Goal: Book appointment/travel/reservation

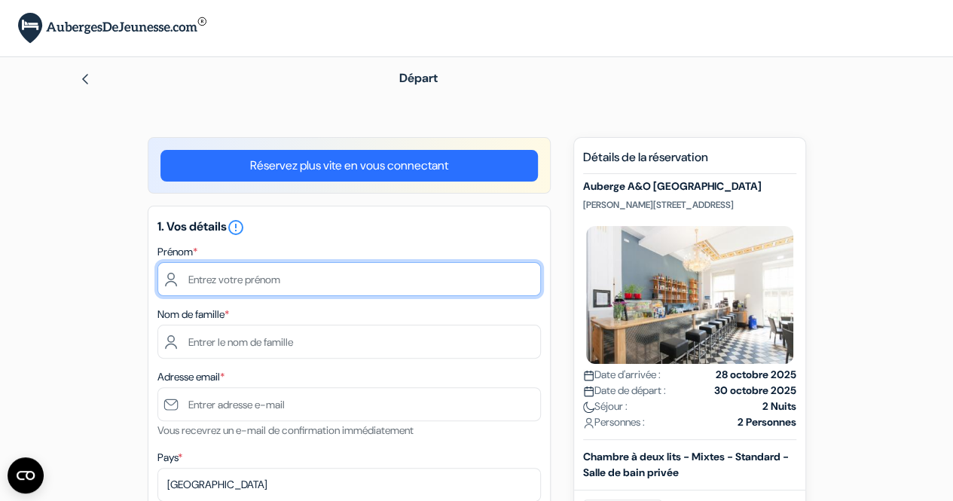
click at [293, 272] on input "text" at bounding box center [348, 279] width 383 height 34
type input "[PERSON_NAME]"
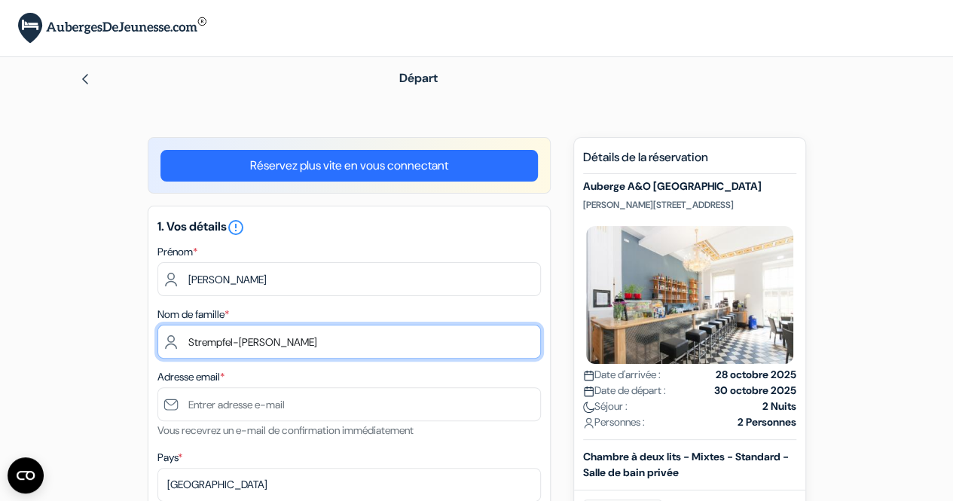
type input "Strempfel-[PERSON_NAME]"
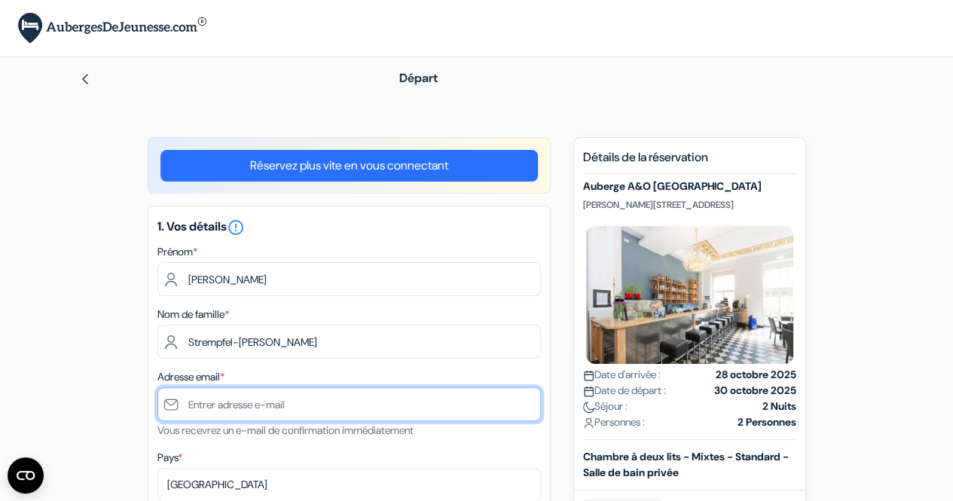
click at [274, 406] on input "text" at bounding box center [348, 404] width 383 height 34
type input "mariloustem"
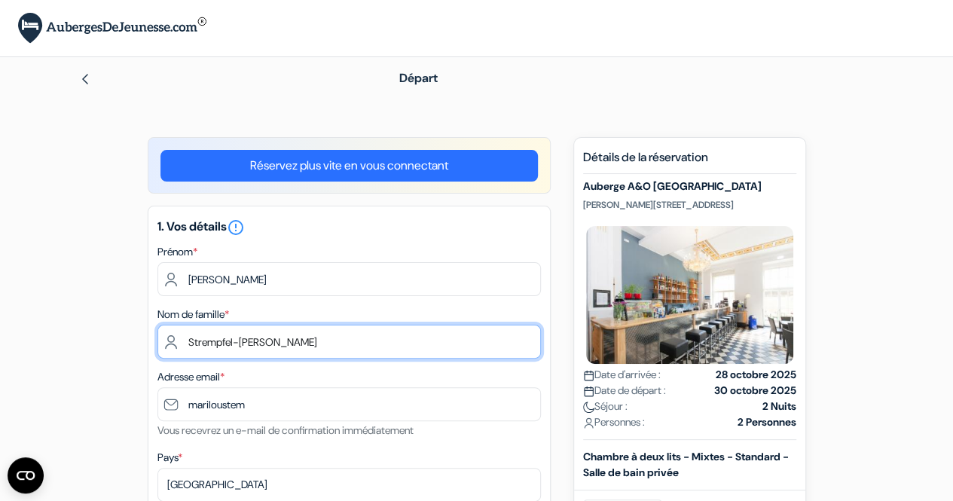
click at [202, 337] on input "Strempfel-[PERSON_NAME]" at bounding box center [348, 342] width 383 height 34
type input "[PERSON_NAME]"
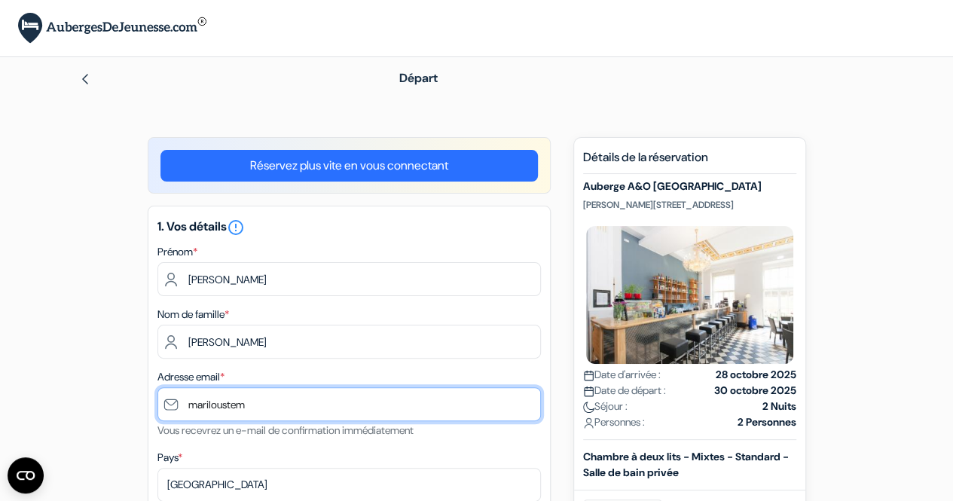
click at [241, 404] on input "mariloustem" at bounding box center [348, 404] width 383 height 34
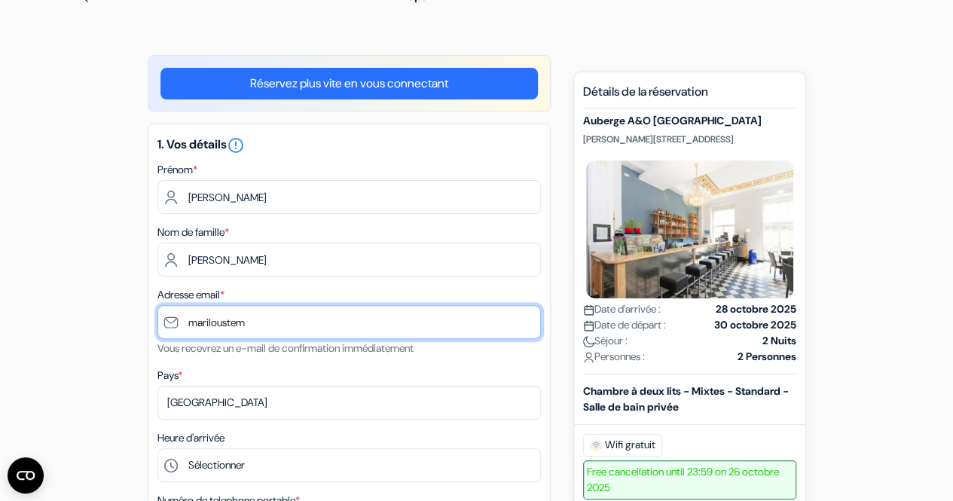
scroll to position [83, 0]
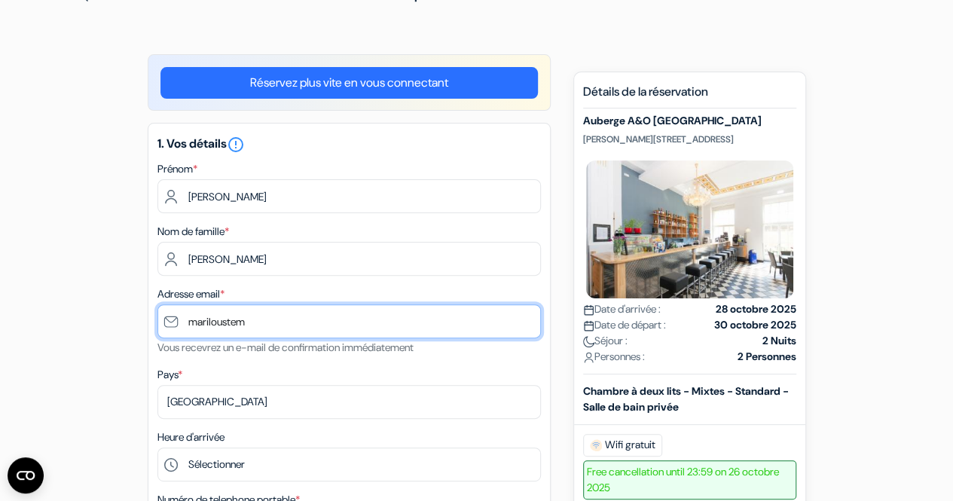
click at [304, 331] on input "mariloustem" at bounding box center [348, 321] width 383 height 34
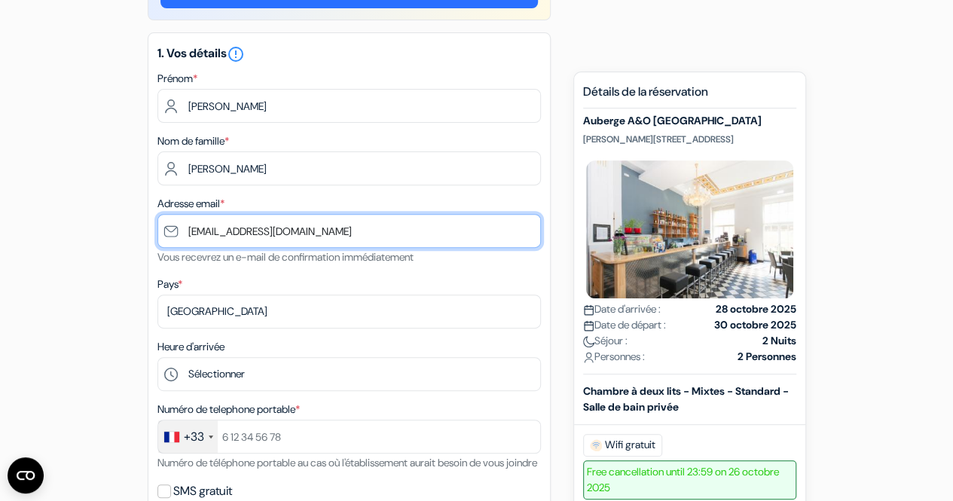
scroll to position [197, 0]
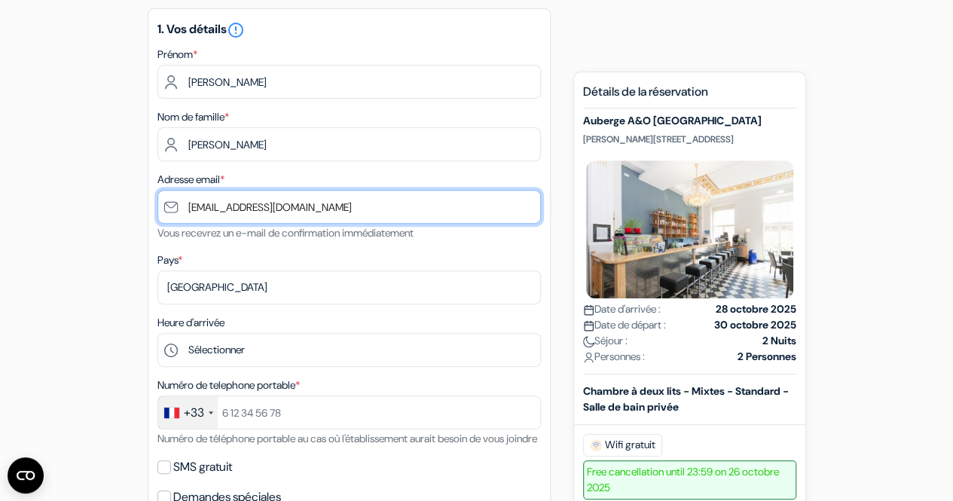
type input "[EMAIL_ADDRESS][DOMAIN_NAME]"
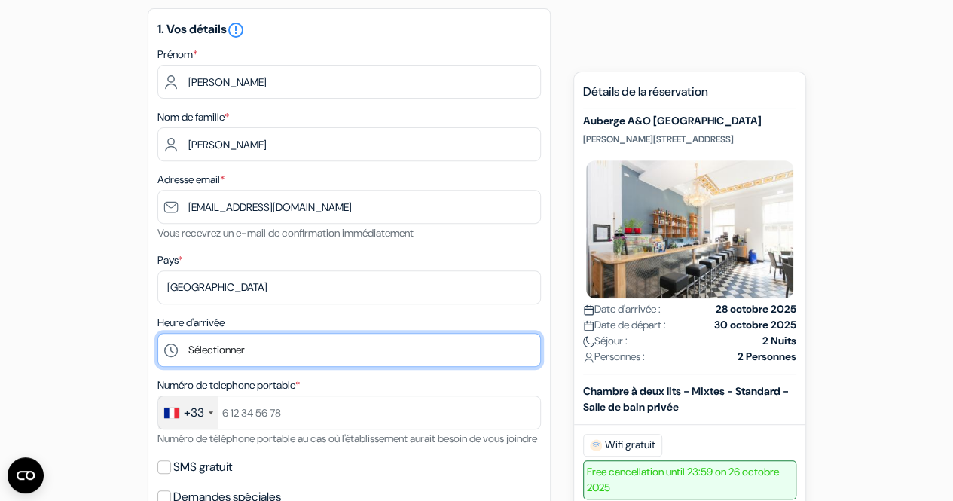
click at [252, 353] on select "Sélectionner 1:00 2:00 3:00 4:00 5:00 6:00 7:00 8:00 9:00 10:00 11:00 12:00 13:…" at bounding box center [348, 350] width 383 height 34
select select "6"
click at [157, 334] on select "Sélectionner 1:00 2:00 3:00 4:00 5:00 6:00 7:00 8:00 9:00 10:00 11:00 12:00 13:…" at bounding box center [348, 350] width 383 height 34
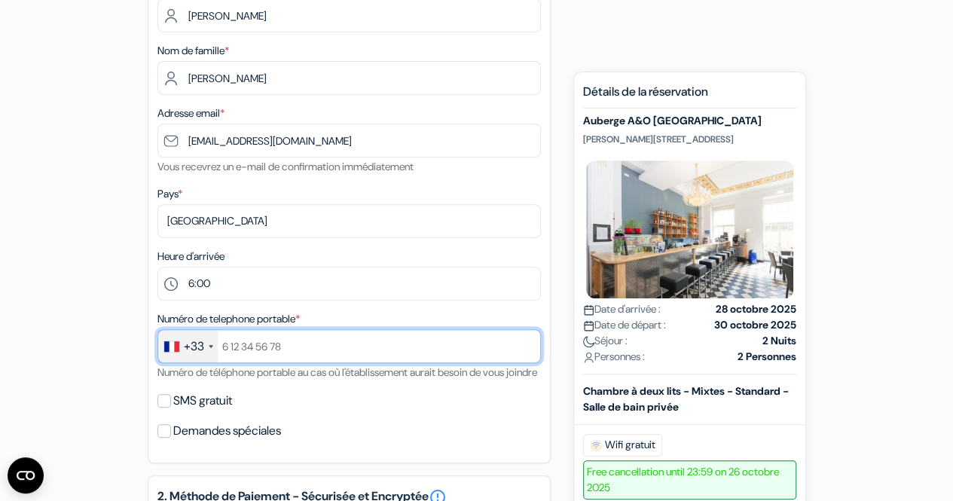
click at [244, 360] on input "text" at bounding box center [348, 346] width 383 height 34
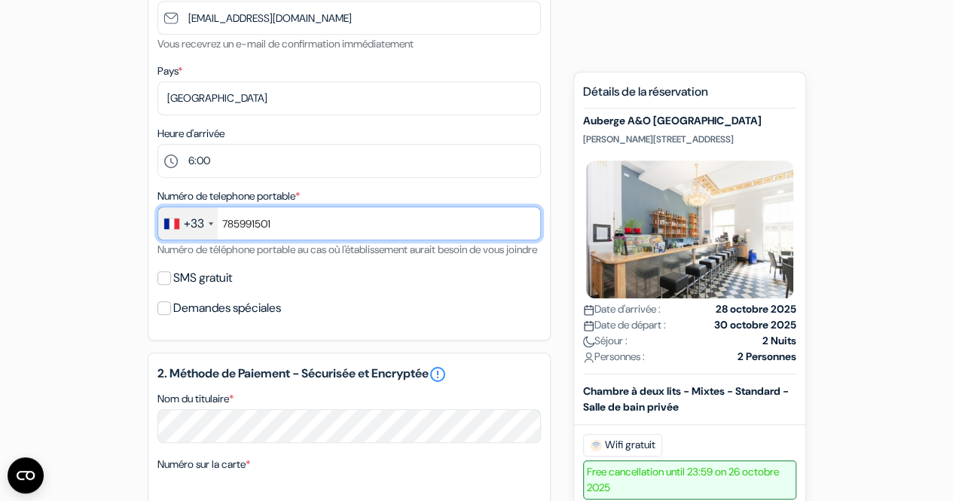
scroll to position [387, 0]
type input "785991501"
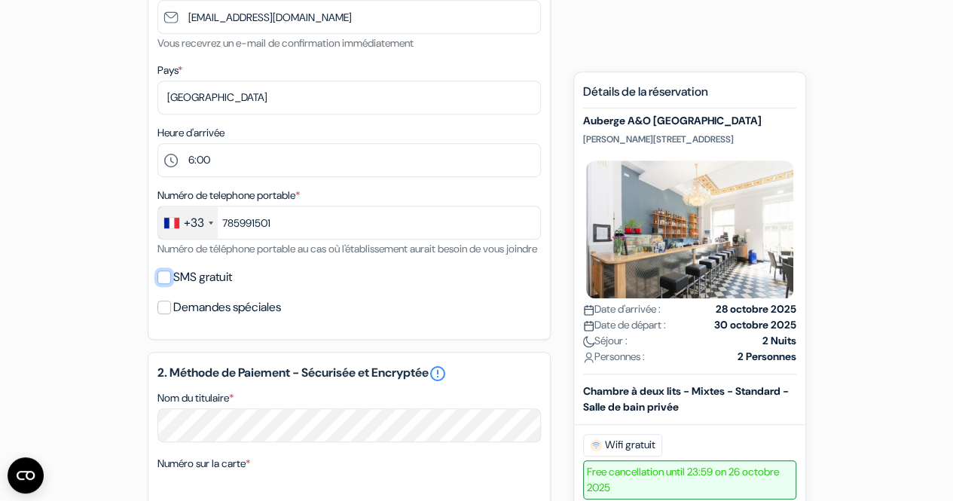
click at [166, 284] on input "SMS gratuit" at bounding box center [164, 277] width 14 height 14
checkbox input "true"
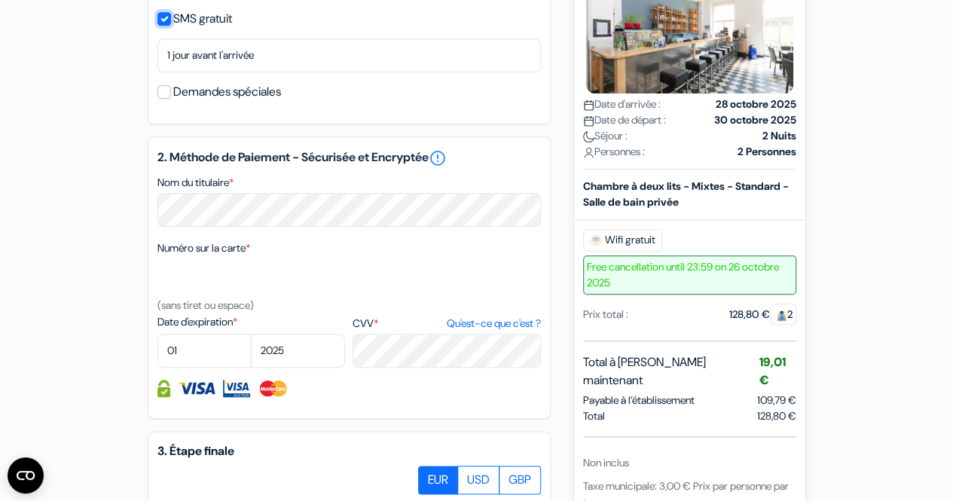
scroll to position [647, 0]
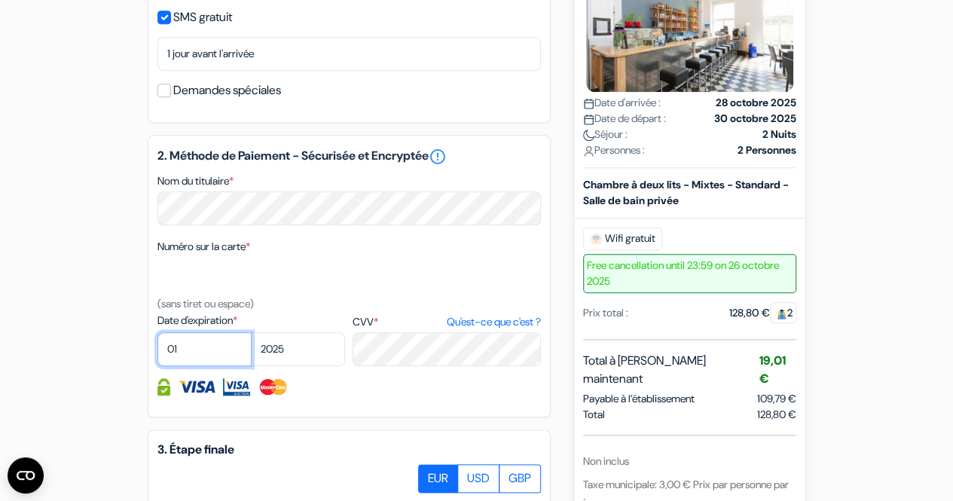
select select "11"
select select "2027"
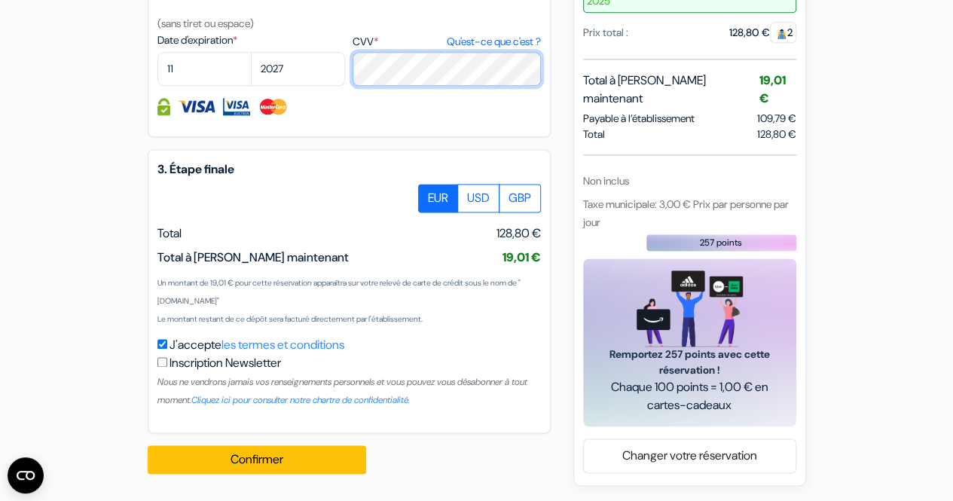
scroll to position [947, 0]
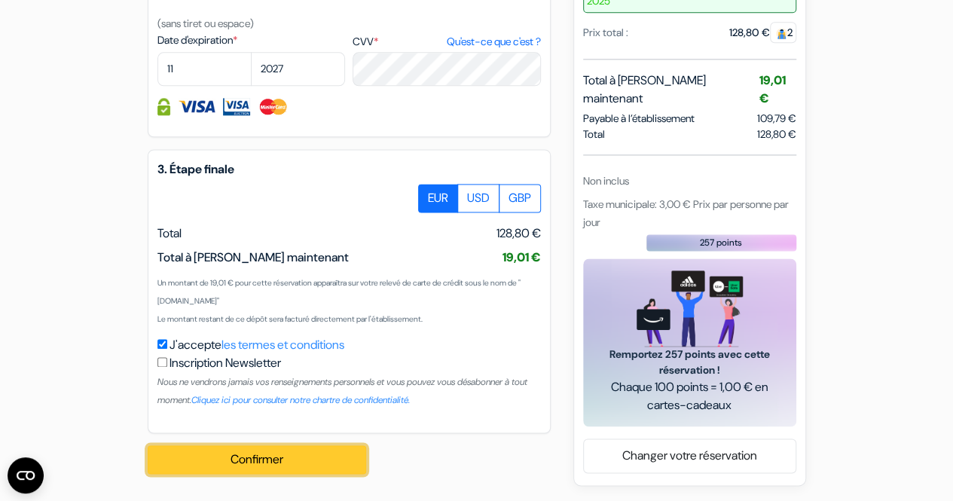
click at [291, 462] on button "Confirmer Loading..." at bounding box center [257, 459] width 218 height 29
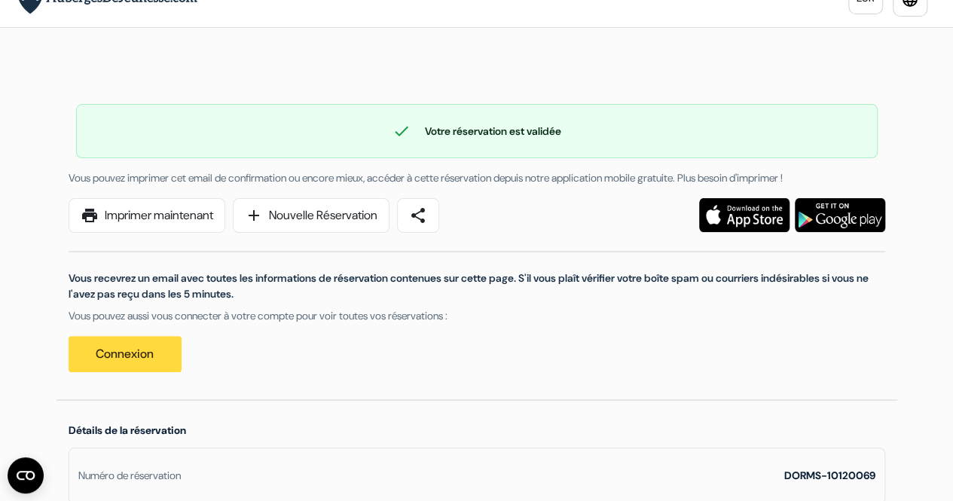
scroll to position [30, 0]
